Goal: Task Accomplishment & Management: Complete application form

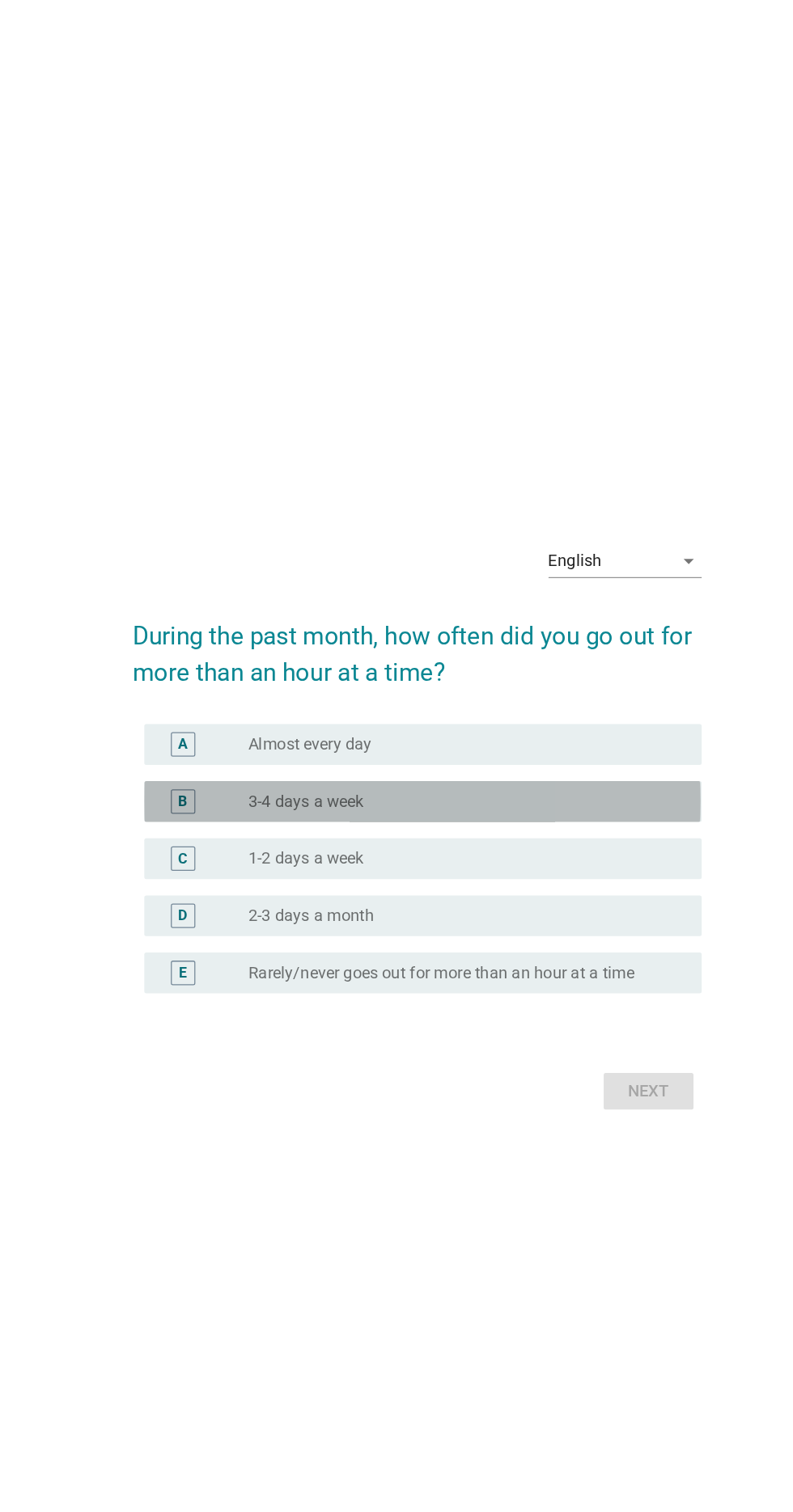
click at [210, 749] on div "B" at bounding box center [211, 741] width 8 height 17
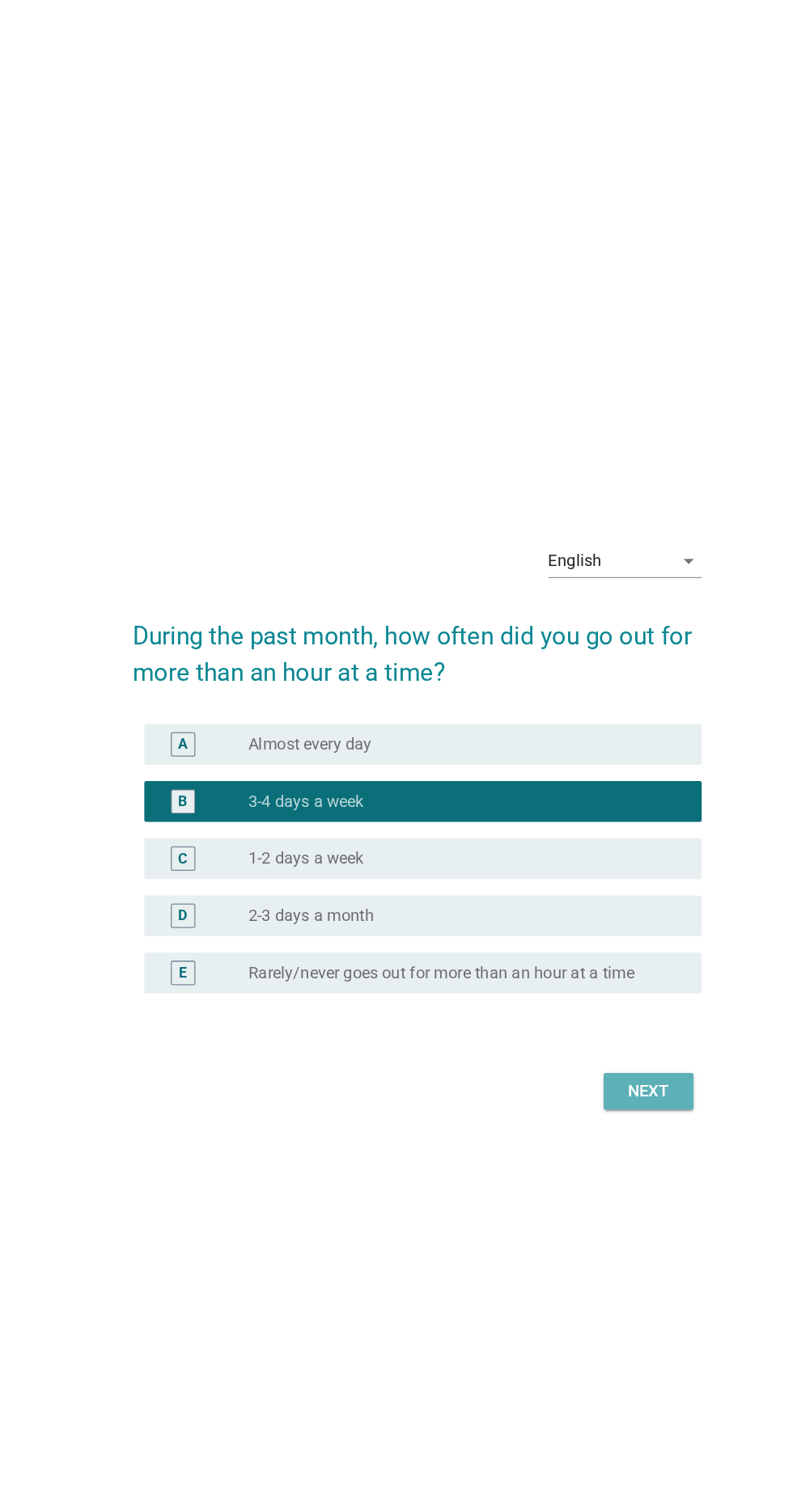
click at [568, 980] on div "Next" at bounding box center [580, 970] width 45 height 19
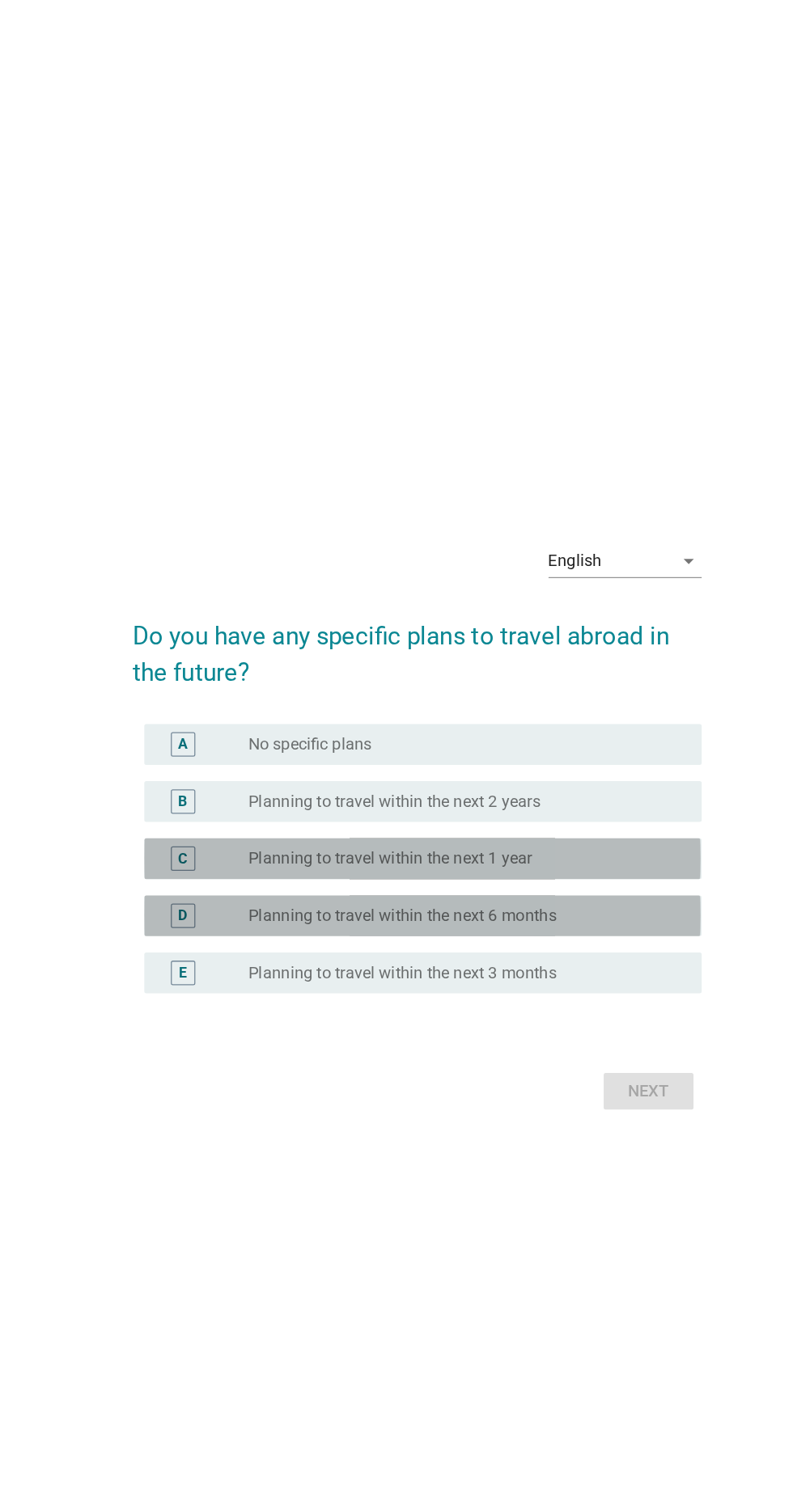
click at [241, 840] on div "D" at bounding box center [228, 830] width 69 height 19
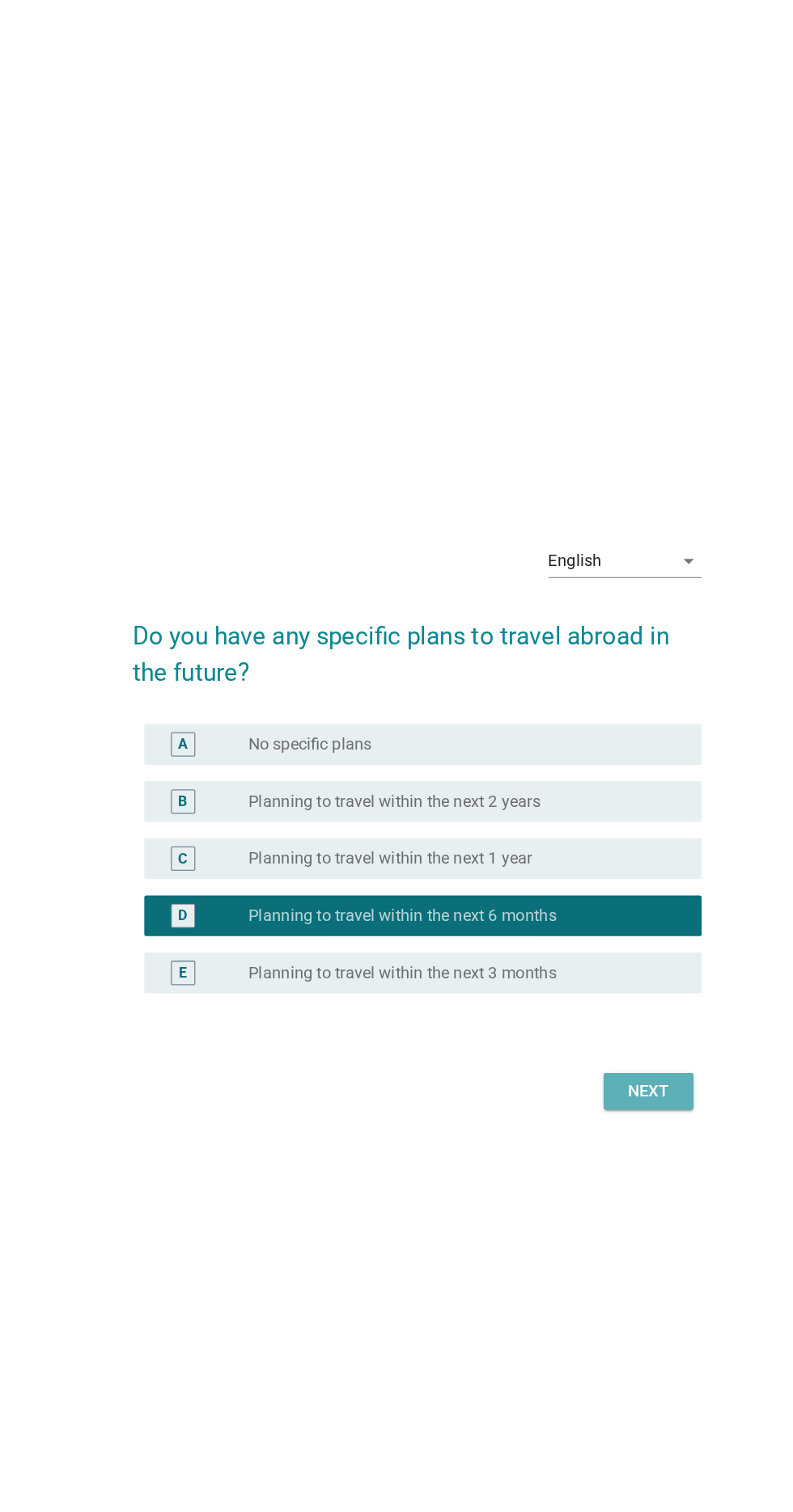
click at [562, 980] on div "Next" at bounding box center [580, 970] width 45 height 19
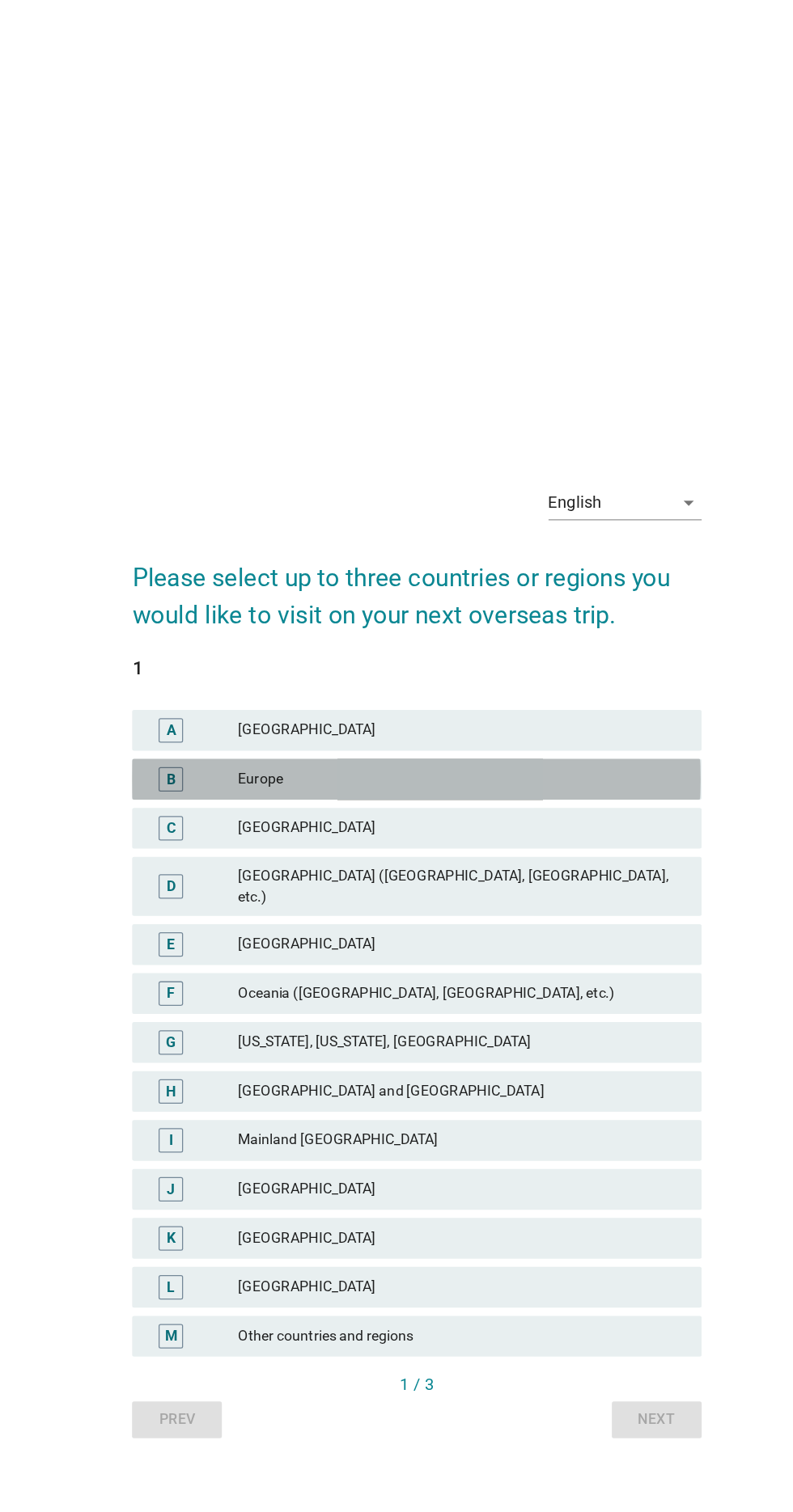
click at [207, 628] on div "B" at bounding box center [202, 618] width 19 height 19
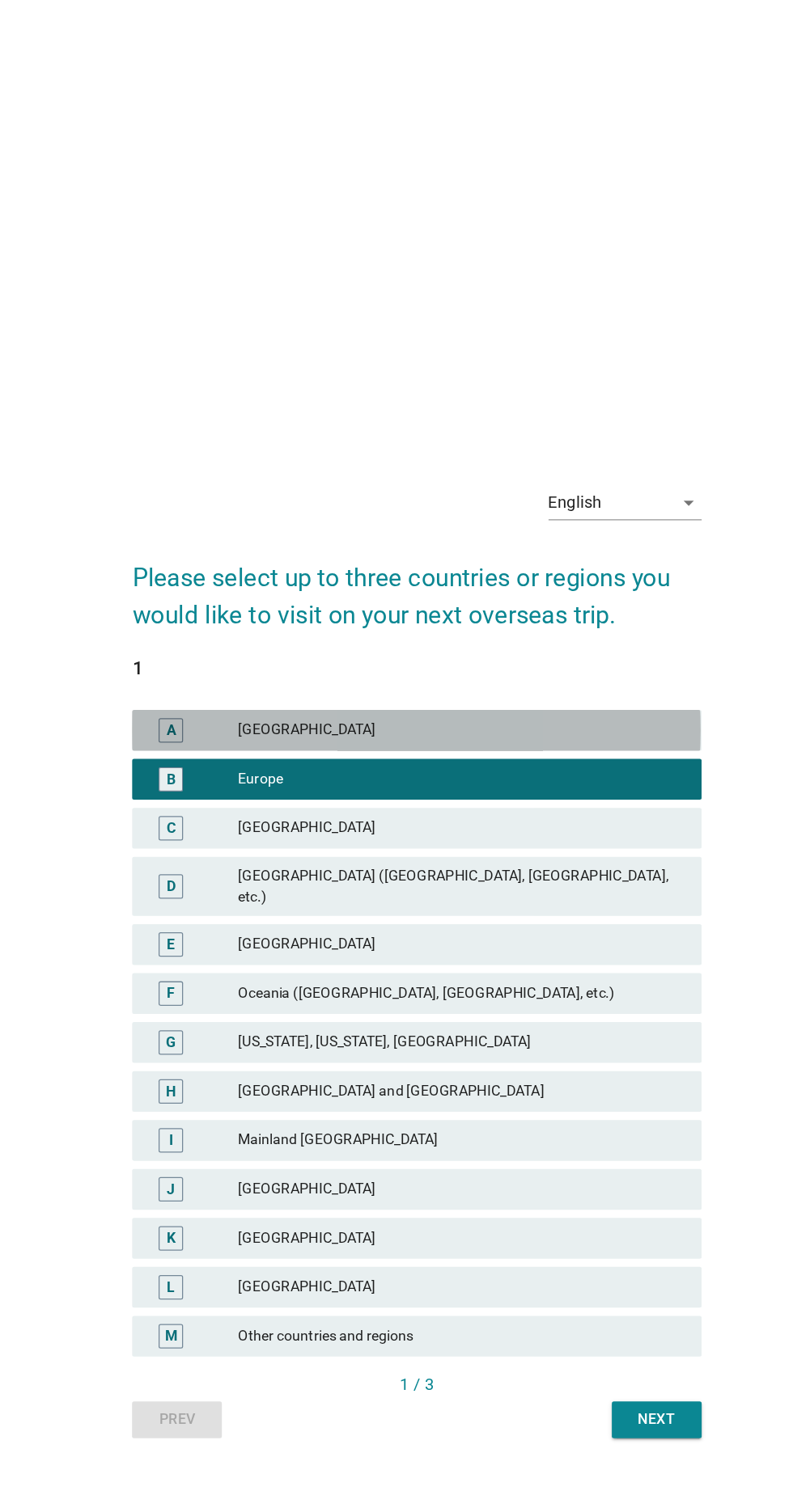
click at [201, 587] on div "A" at bounding box center [202, 579] width 8 height 17
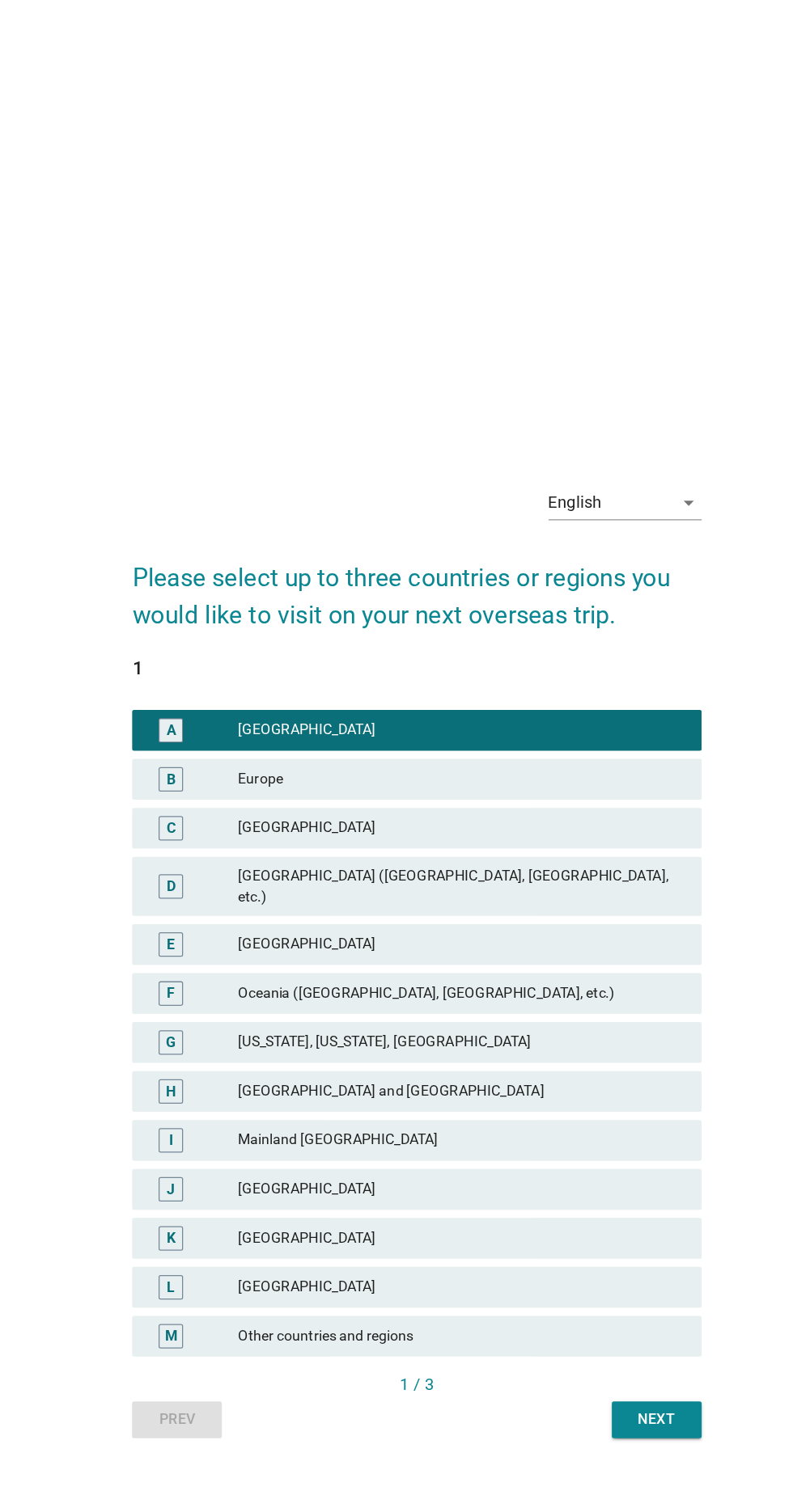
click at [202, 796] on div "F" at bounding box center [201, 788] width 7 height 17
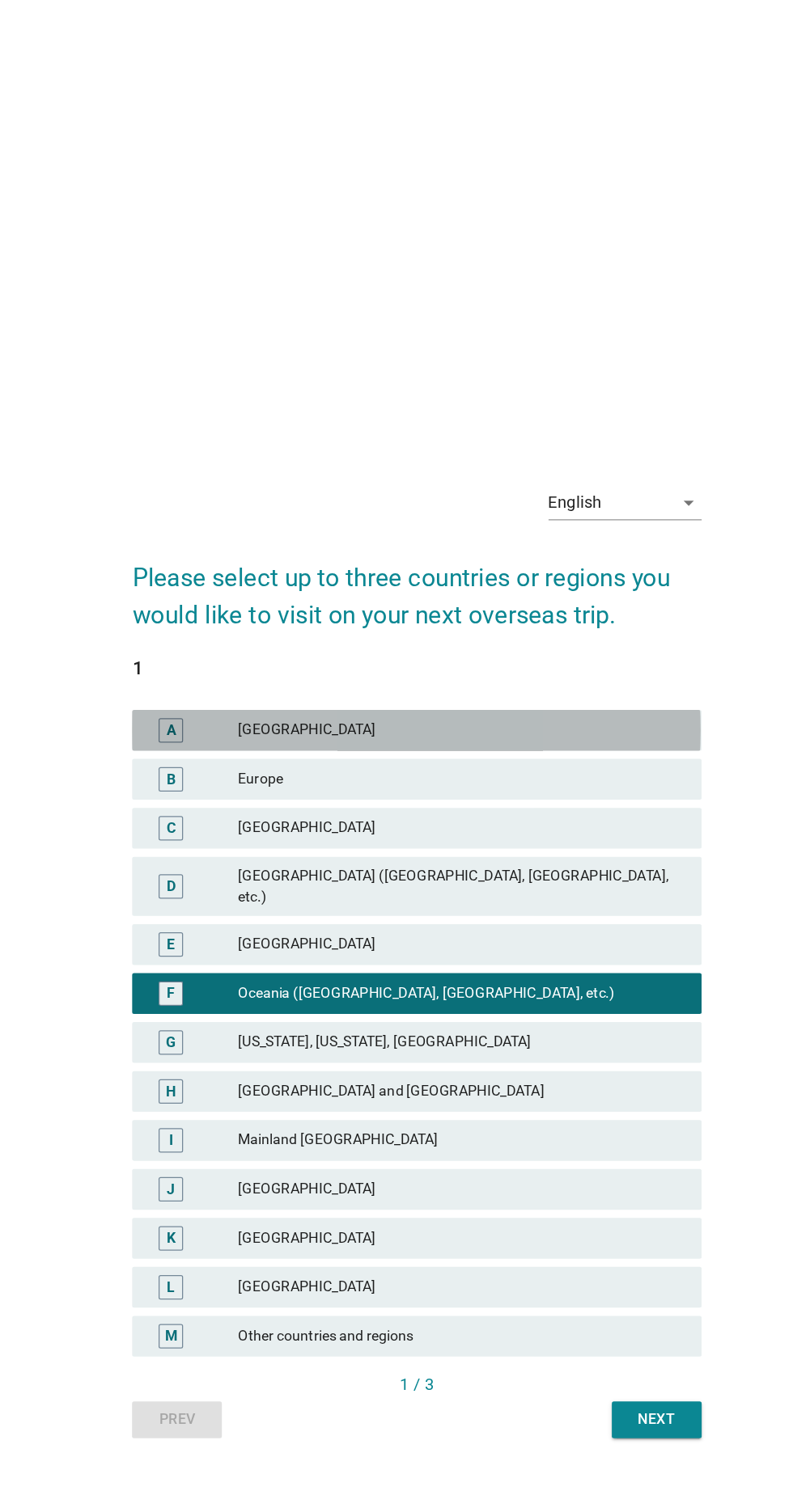
click at [205, 589] on div "A" at bounding box center [202, 579] width 19 height 19
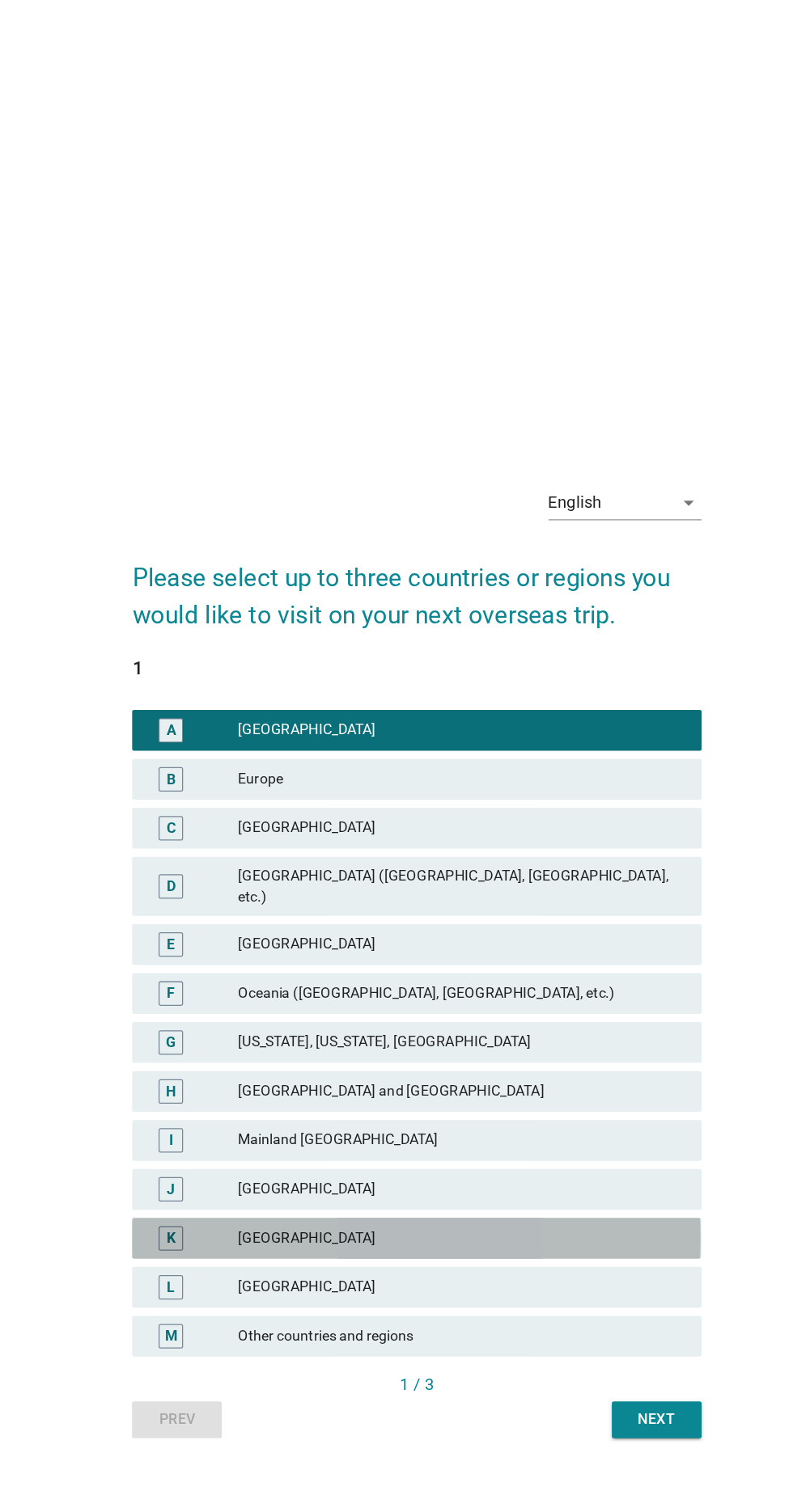
click at [192, 991] on div "K" at bounding box center [202, 982] width 19 height 19
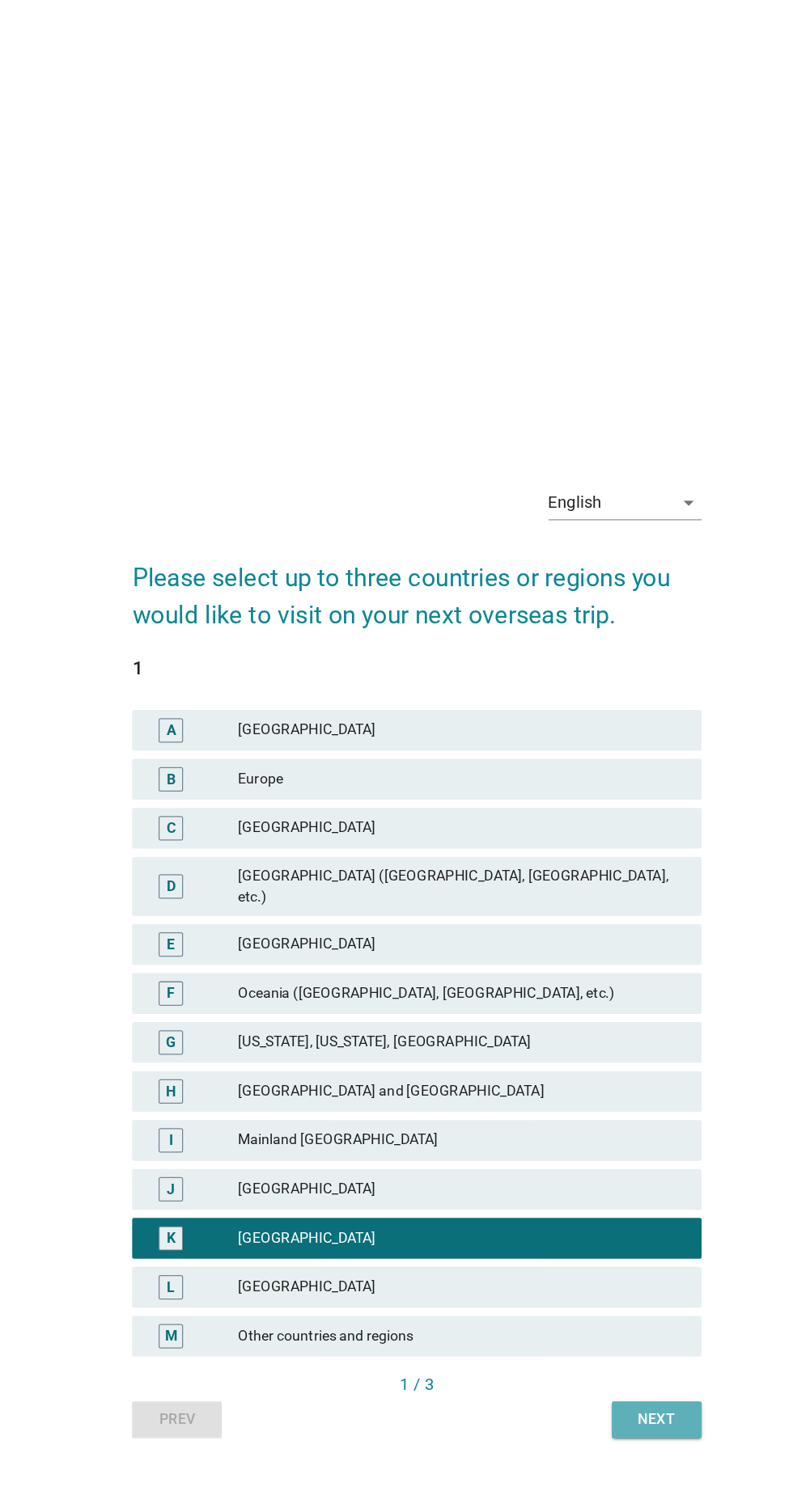
click at [581, 1134] on div "Next" at bounding box center [587, 1125] width 45 height 17
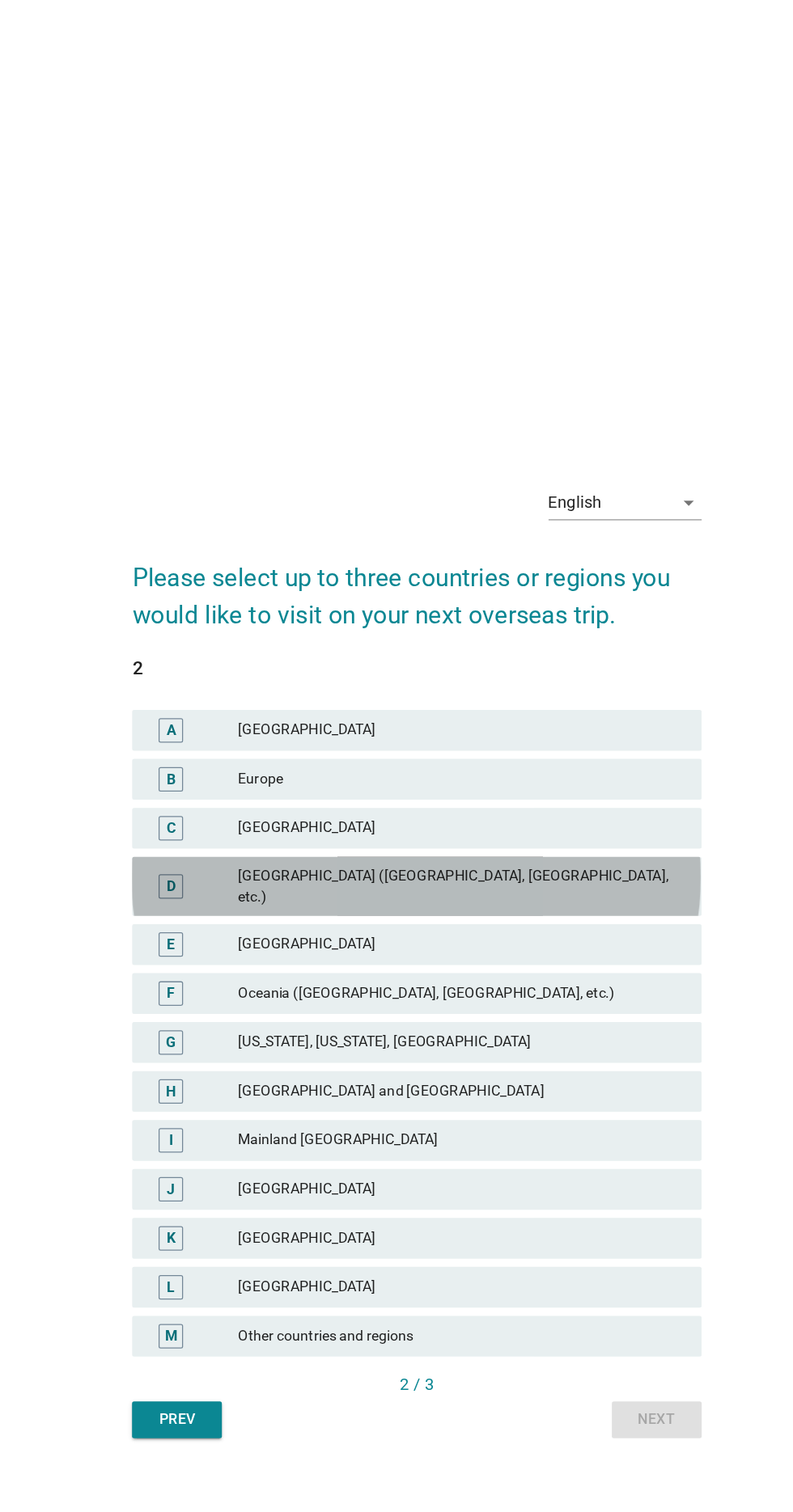
click at [539, 719] on div "[GEOGRAPHIC_DATA] ([GEOGRAPHIC_DATA], [GEOGRAPHIC_DATA], etc.)" at bounding box center [431, 702] width 354 height 34
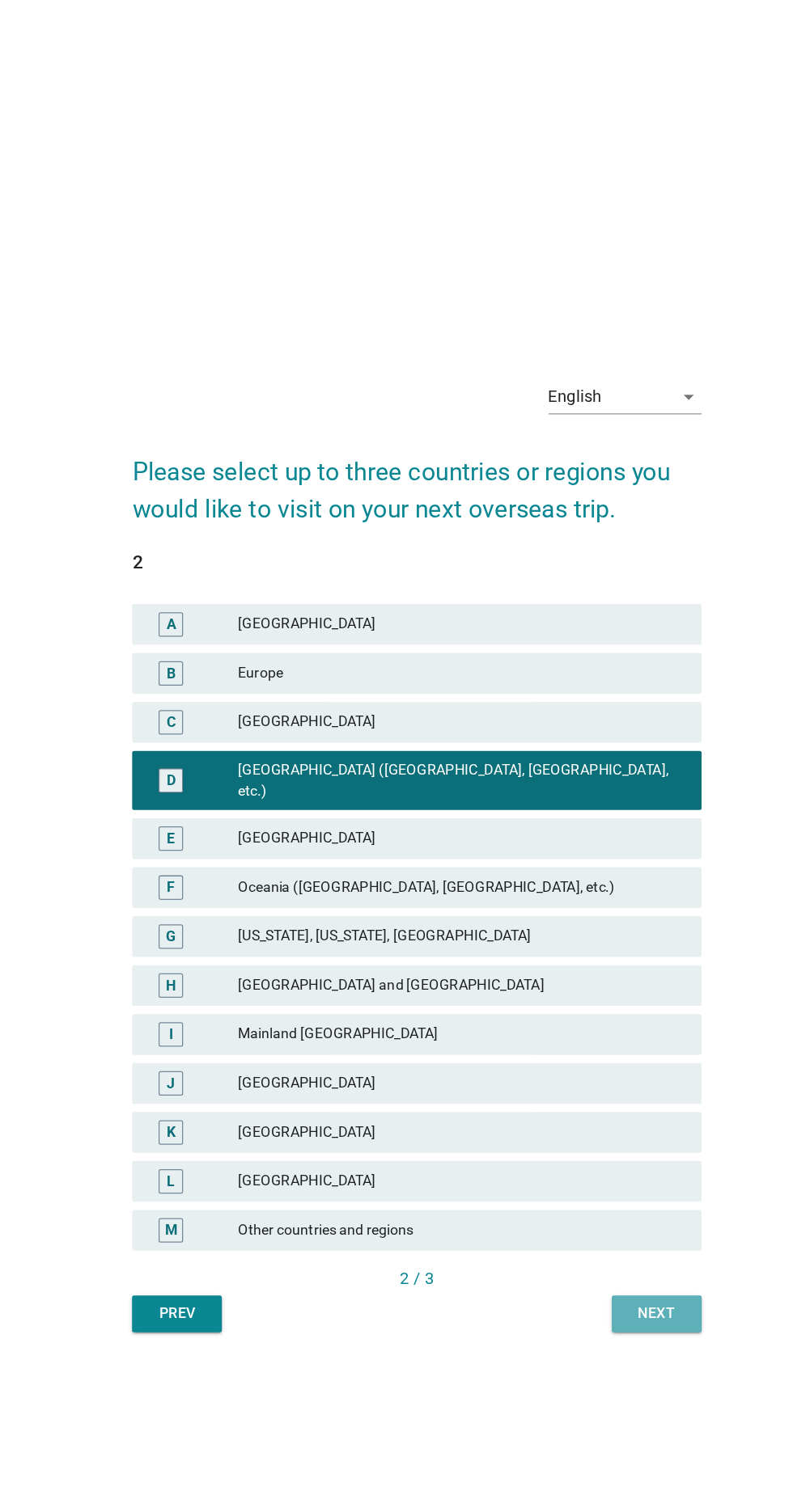
click at [585, 1134] on div "Next" at bounding box center [587, 1125] width 45 height 17
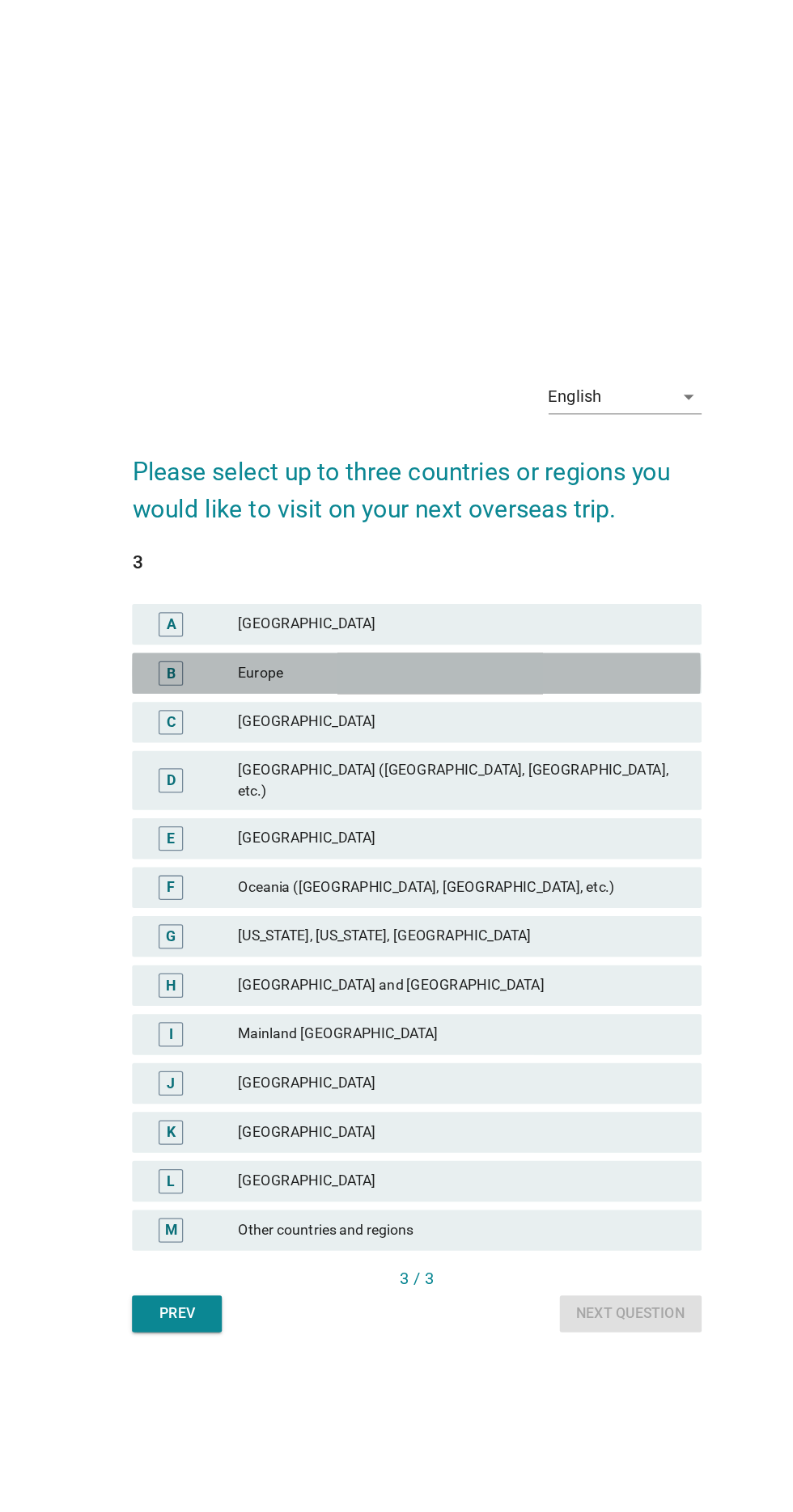
click at [213, 628] on div "B" at bounding box center [201, 618] width 36 height 19
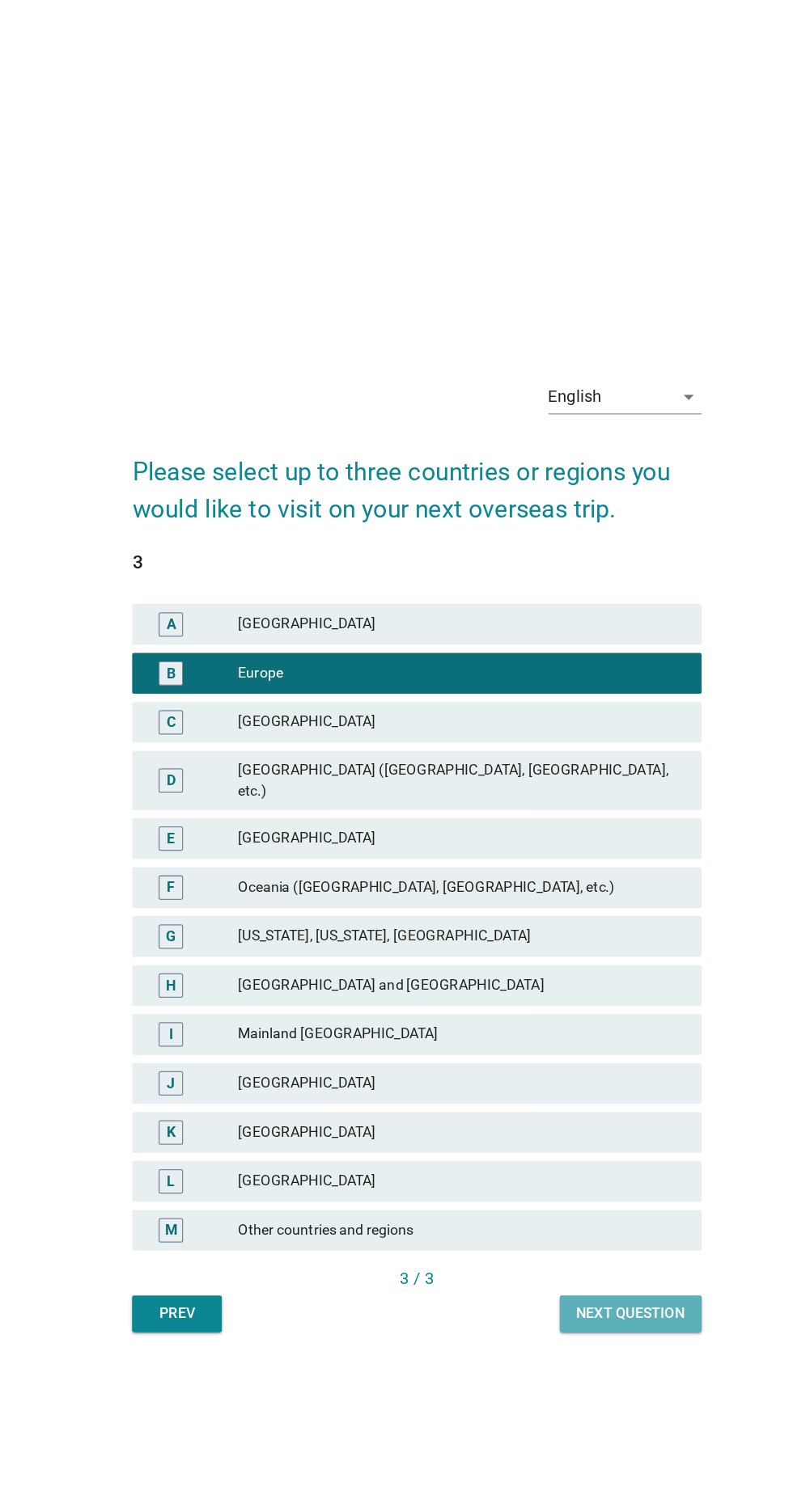
click at [580, 1141] on button "Next question" at bounding box center [565, 1125] width 113 height 29
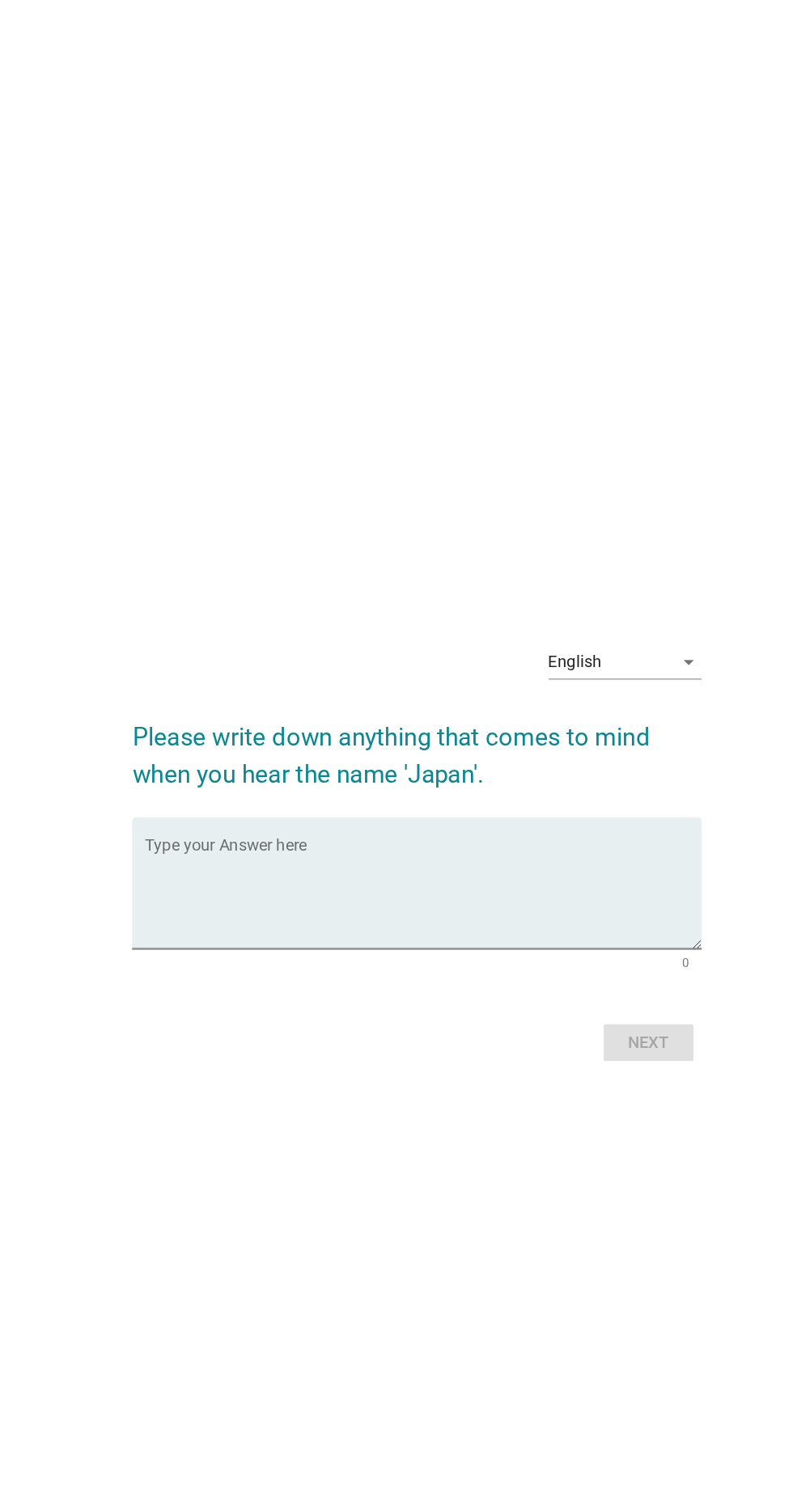
scroll to position [39, 0]
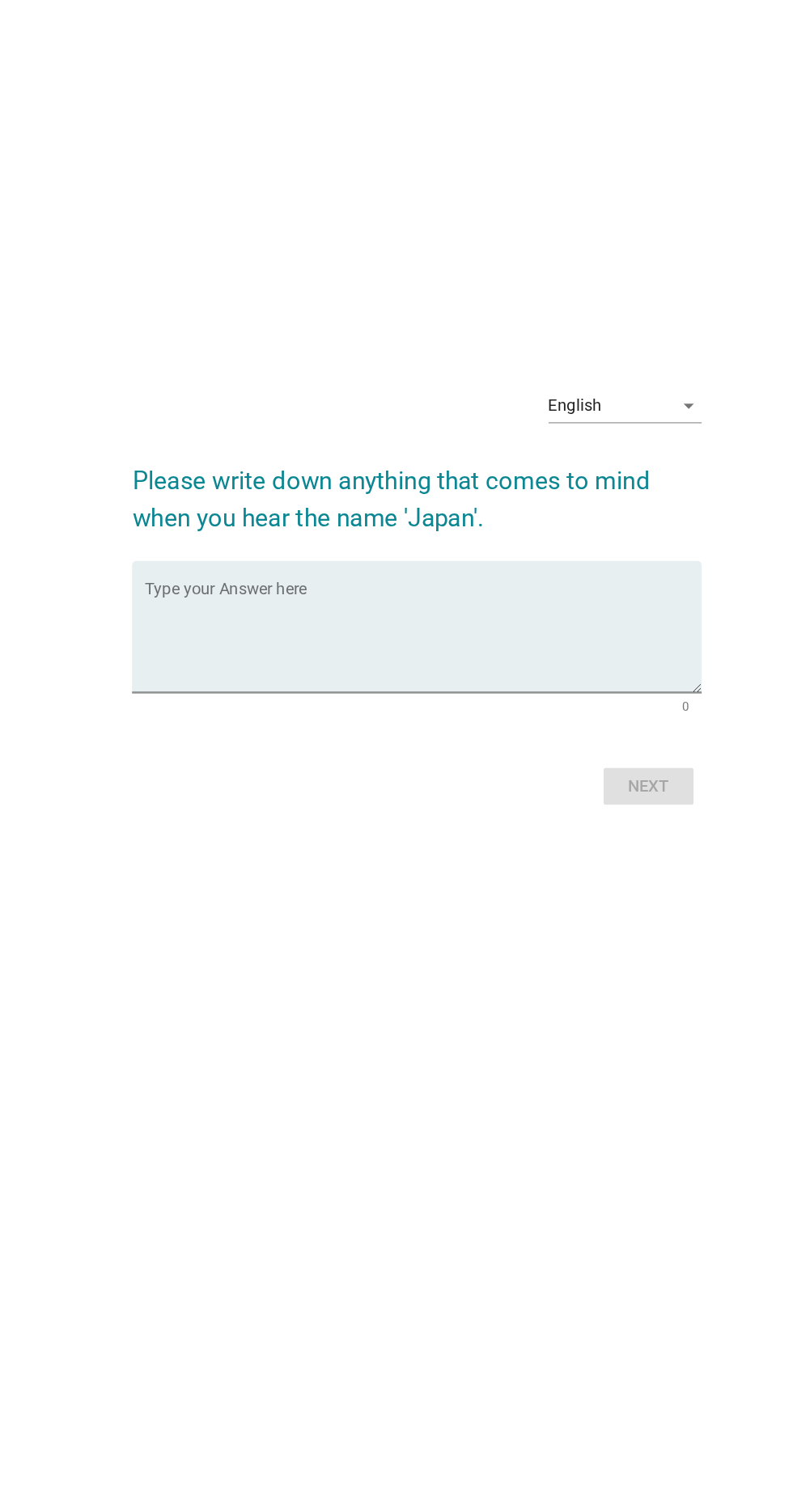
click at [205, 772] on textarea "Type your Answer here" at bounding box center [400, 755] width 441 height 85
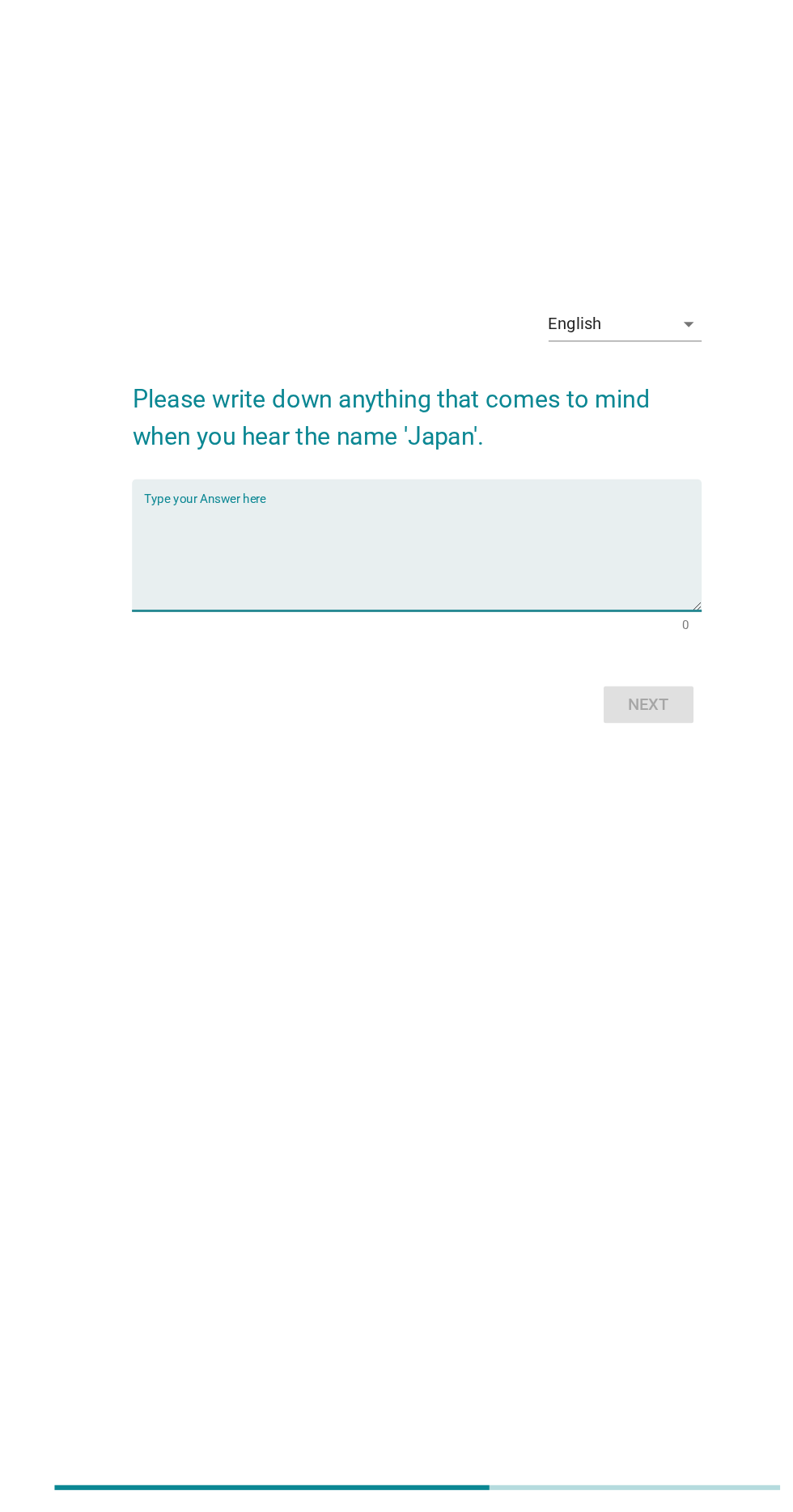
scroll to position [60, 0]
type textarea "T"
type textarea "A country with uniquely pop culture"
click at [574, 880] on div "Next" at bounding box center [580, 871] width 45 height 19
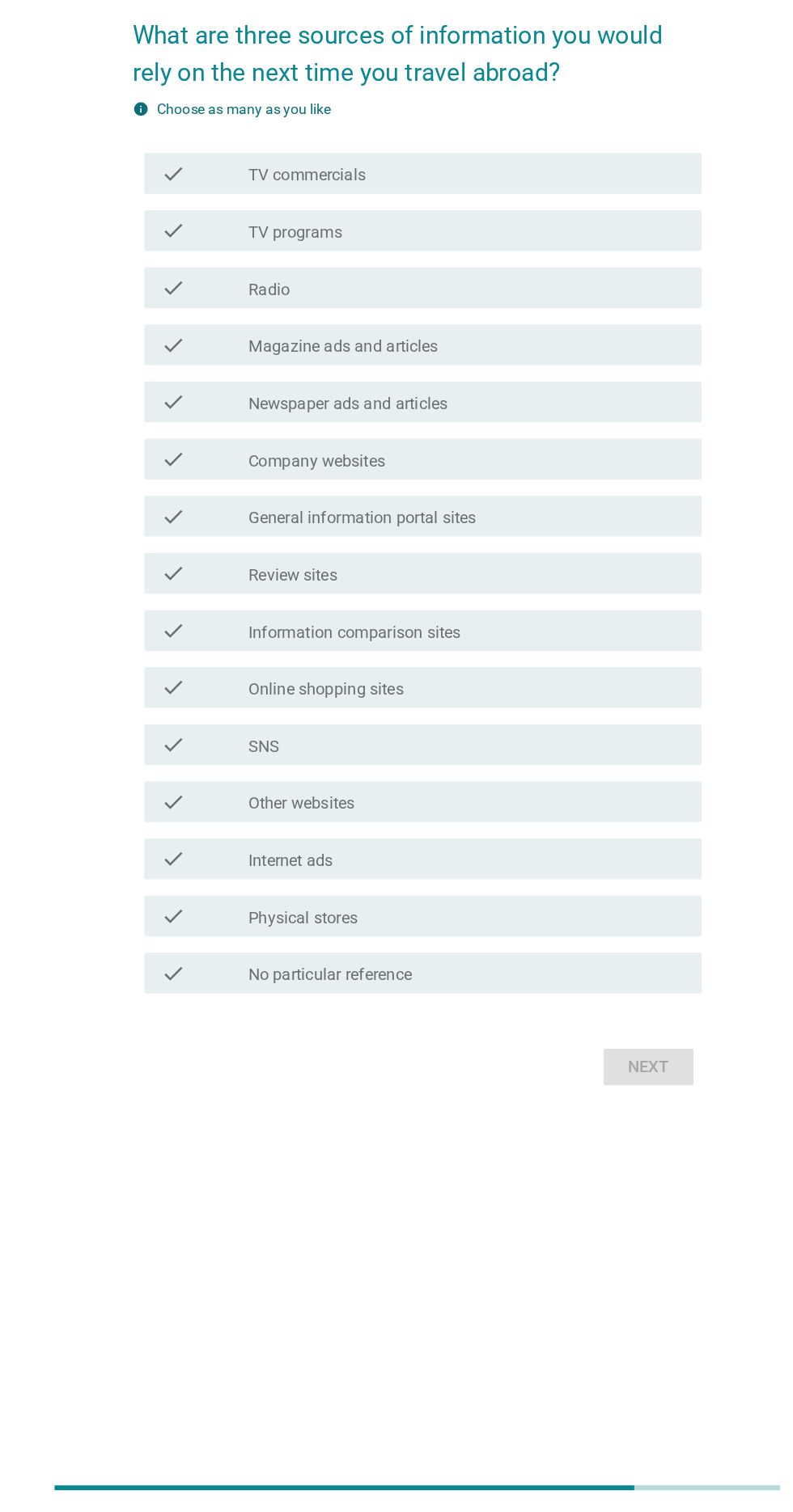
scroll to position [0, 0]
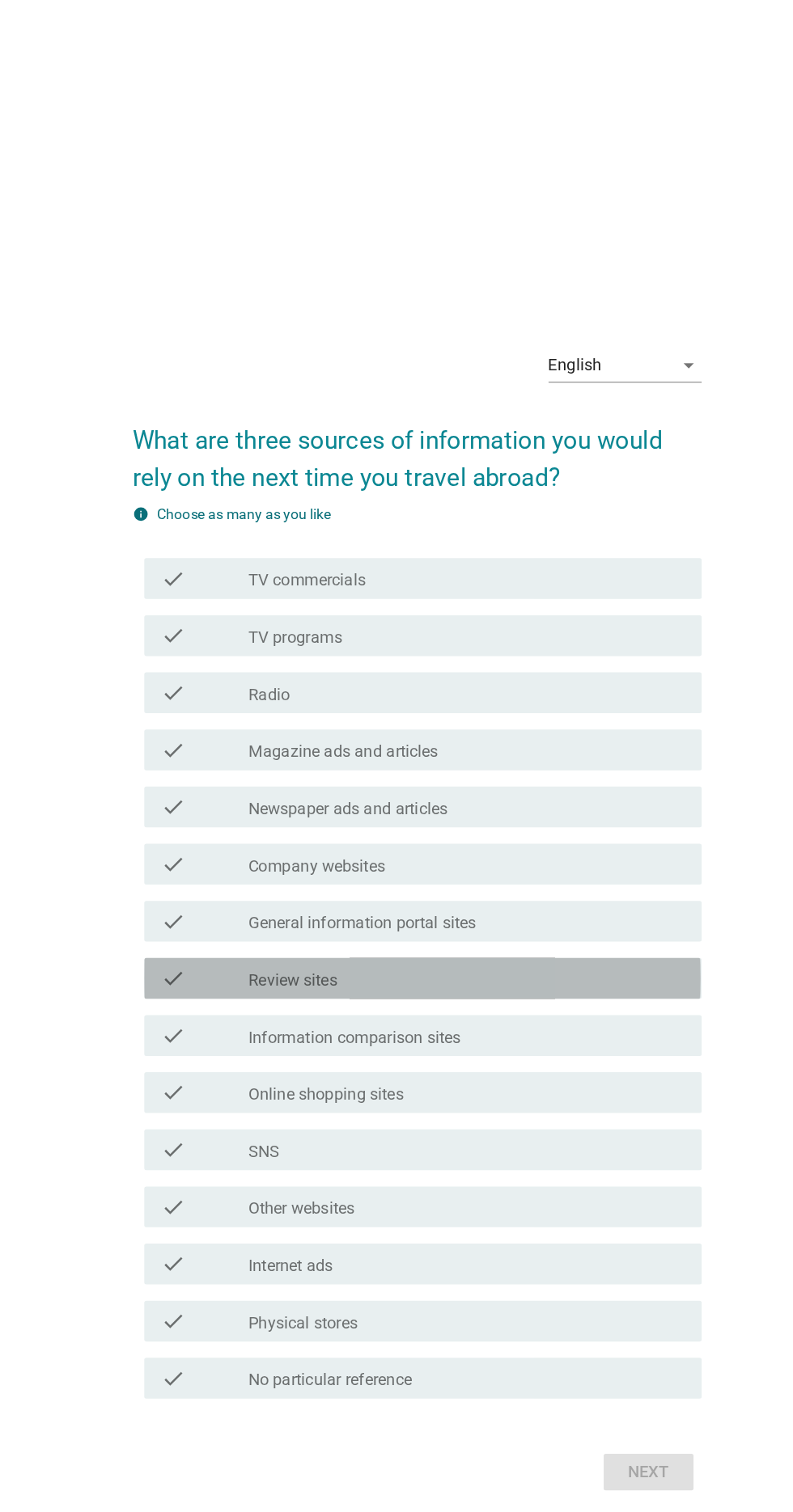
click at [591, 817] on div "check_box_outline_blank Review sites" at bounding box center [436, 807] width 346 height 19
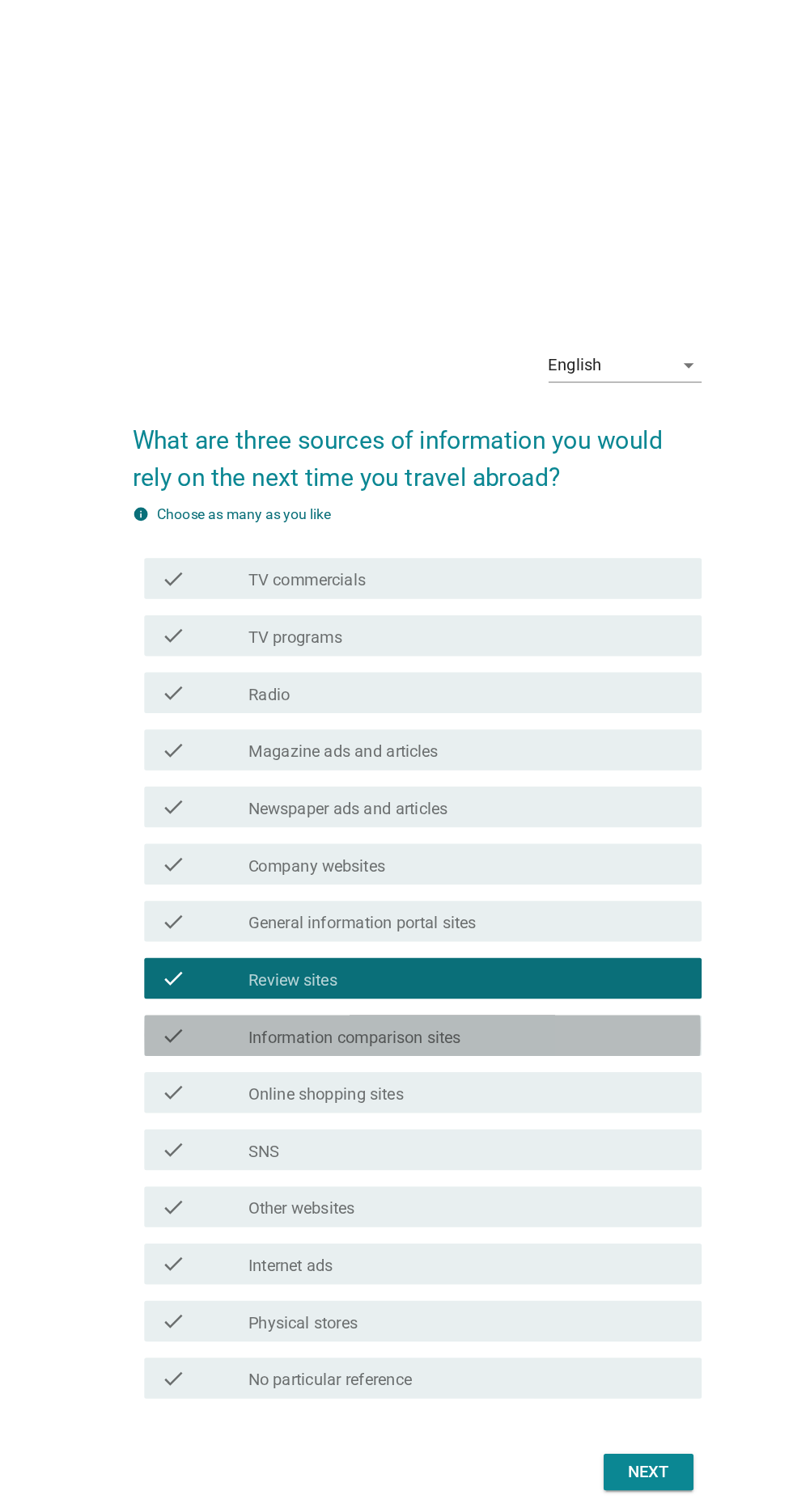
click at [564, 862] on div "check_box_outline_blank Information comparison sites" at bounding box center [436, 852] width 346 height 19
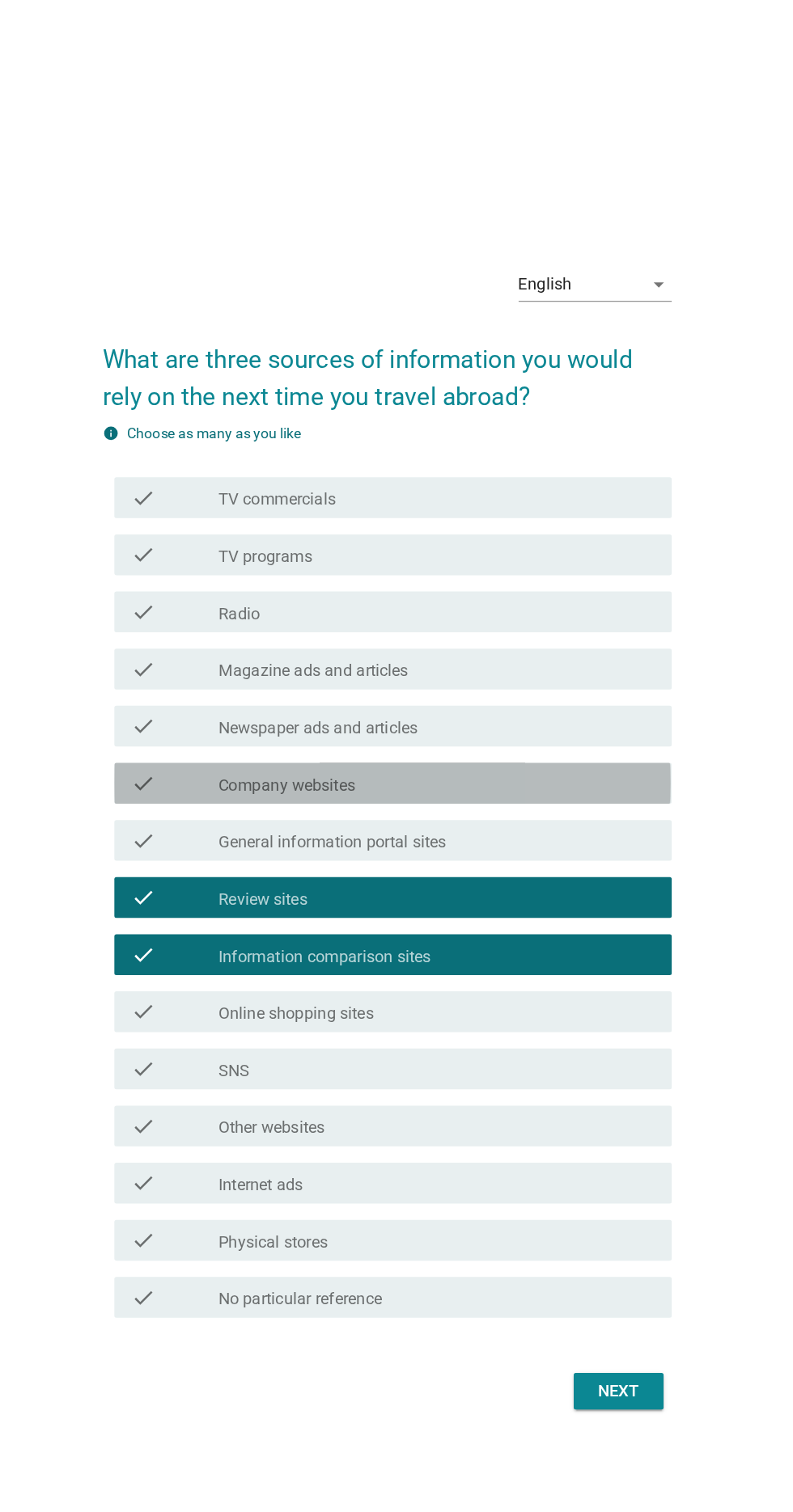
click at [204, 726] on icon "check" at bounding box center [203, 716] width 19 height 19
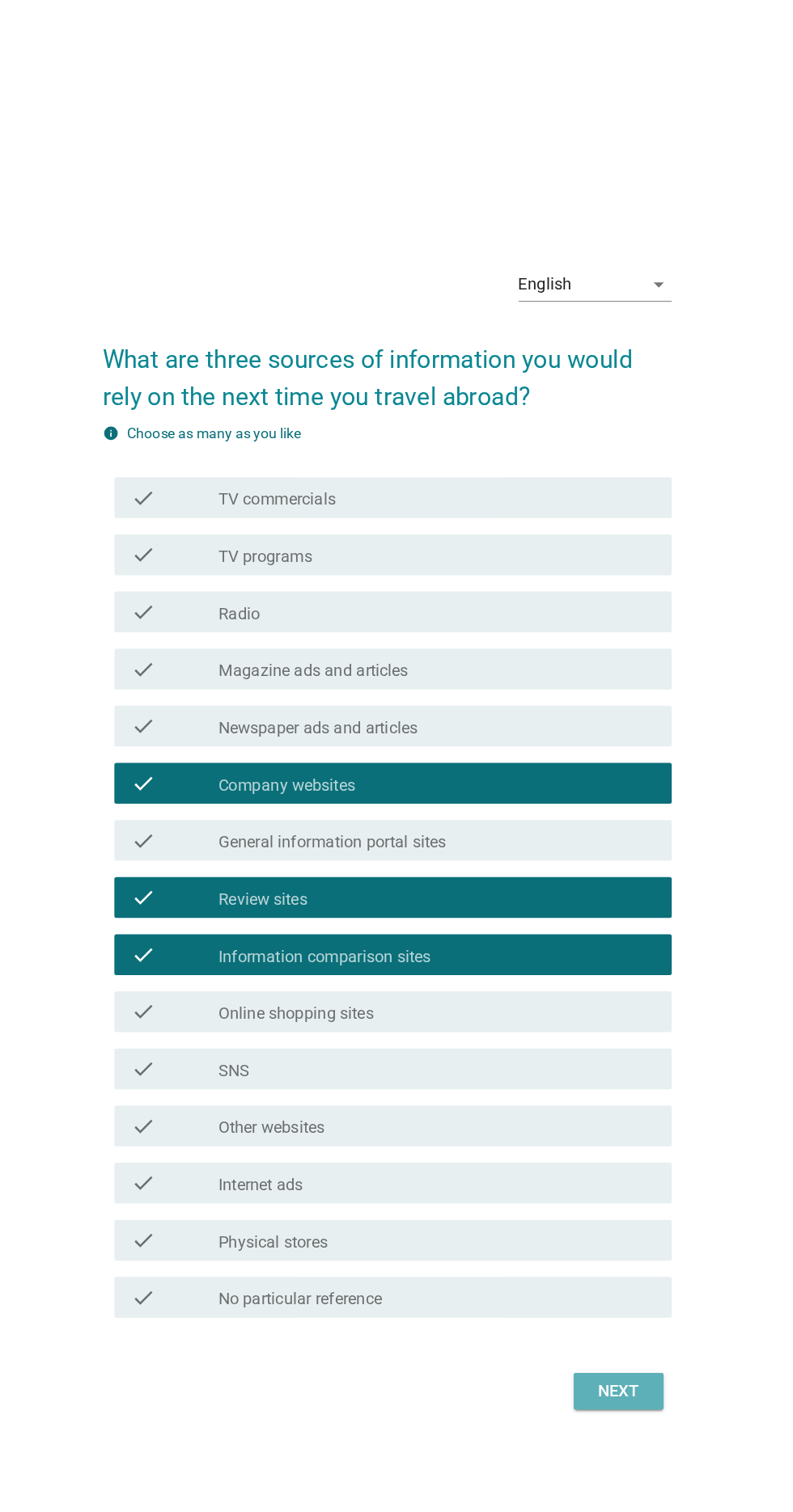
click at [602, 1208] on div "Next" at bounding box center [580, 1199] width 45 height 19
